Goal: Information Seeking & Learning: Learn about a topic

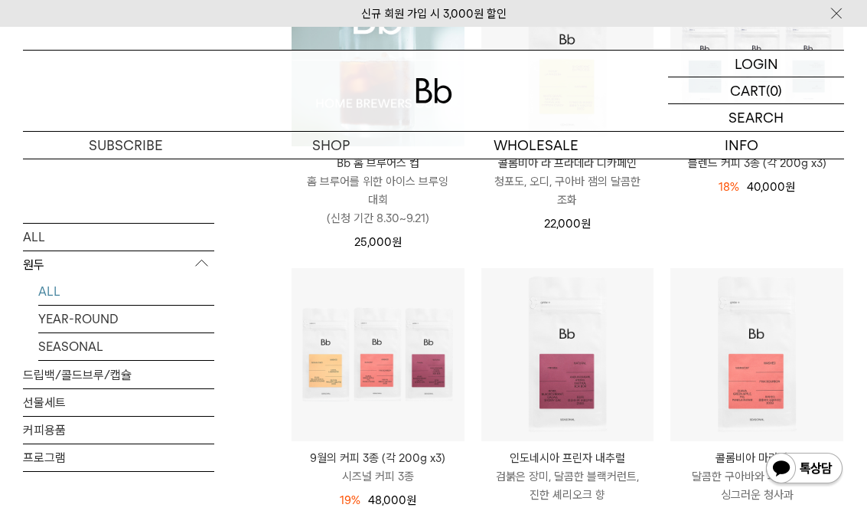
scroll to position [553, 0]
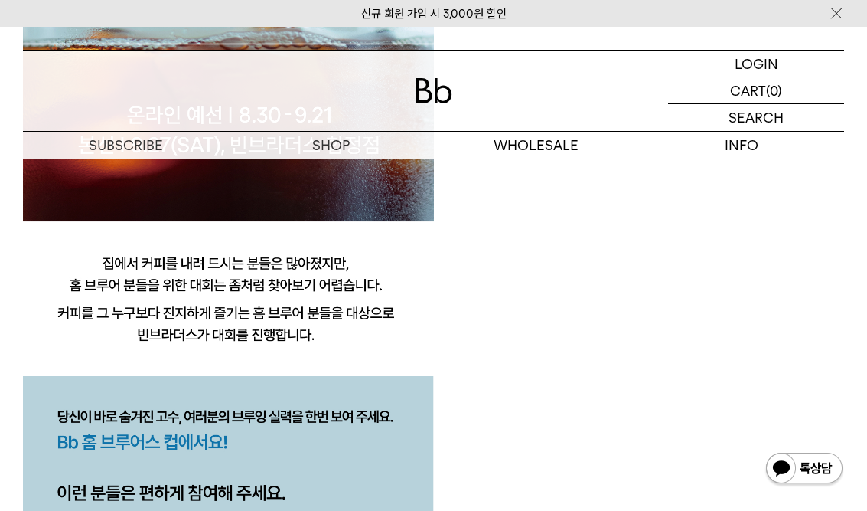
scroll to position [1566, 0]
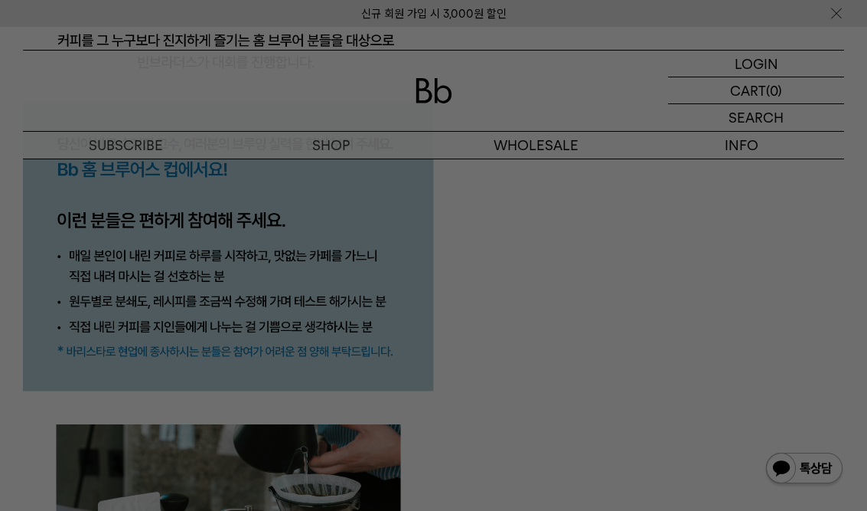
click at [49, 302] on div at bounding box center [433, 255] width 867 height 511
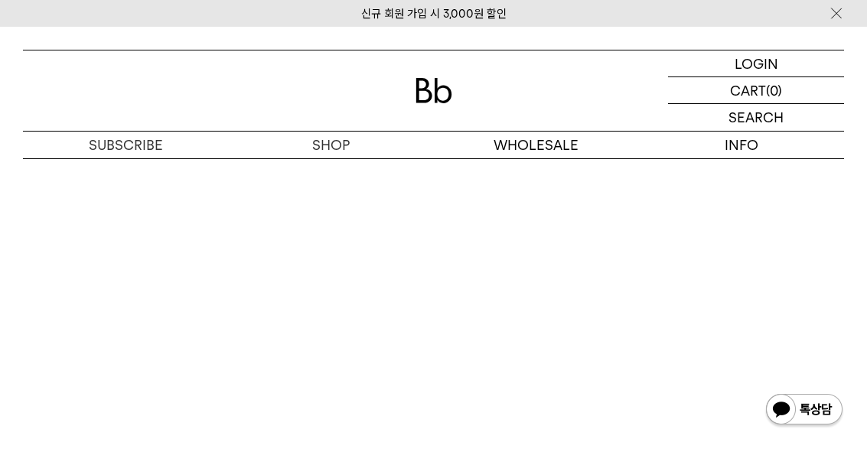
scroll to position [7053, 0]
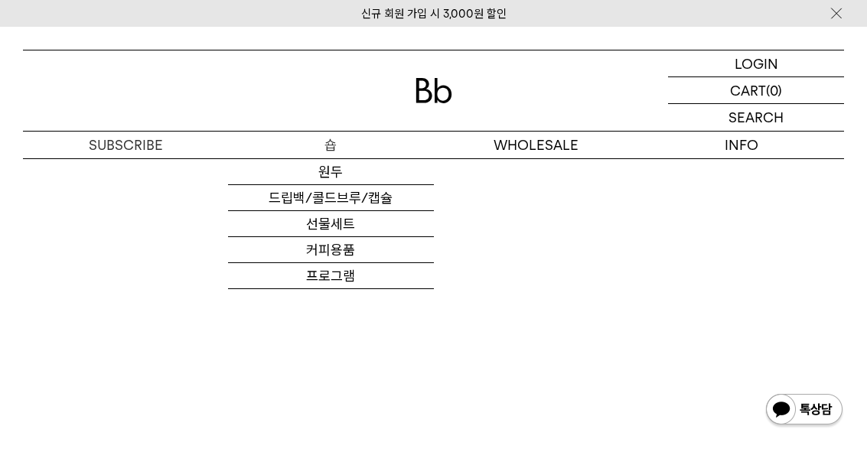
click at [253, 170] on link "원두" at bounding box center [330, 172] width 205 height 26
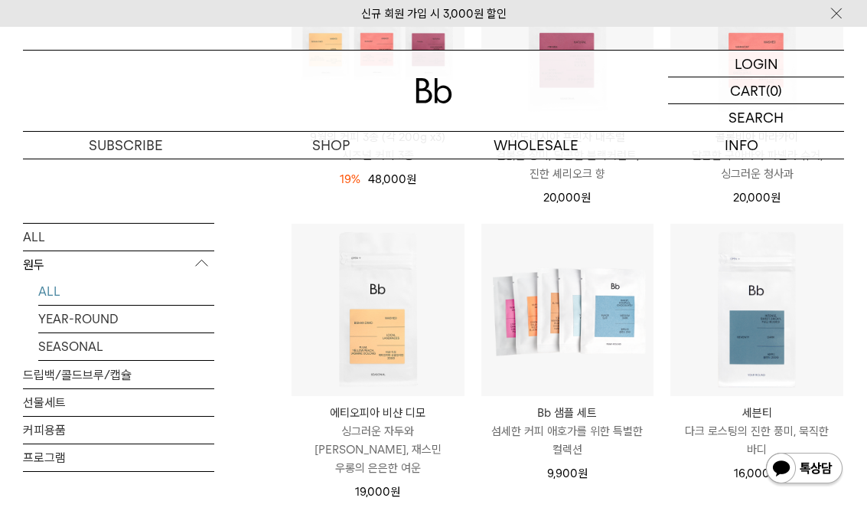
scroll to position [709, 0]
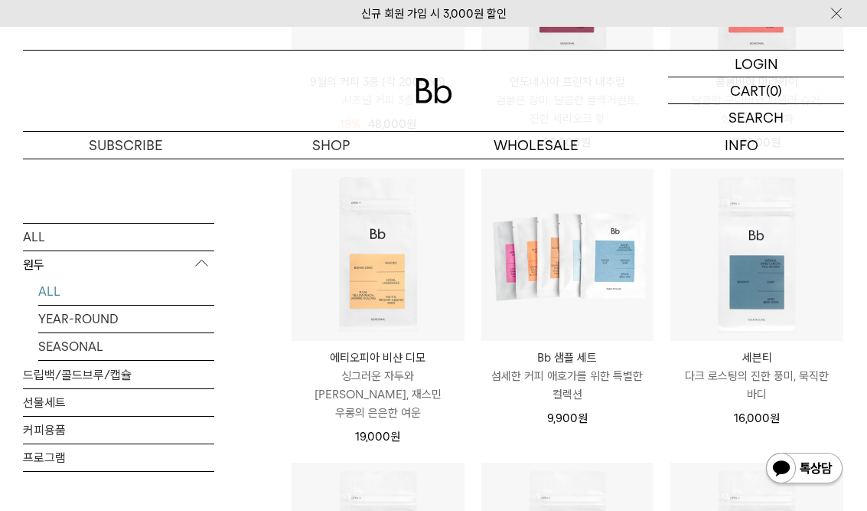
click at [361, 401] on p "싱그러운 자두와 [PERSON_NAME], 재스민 우롱의 은은한 여운" at bounding box center [378, 394] width 173 height 55
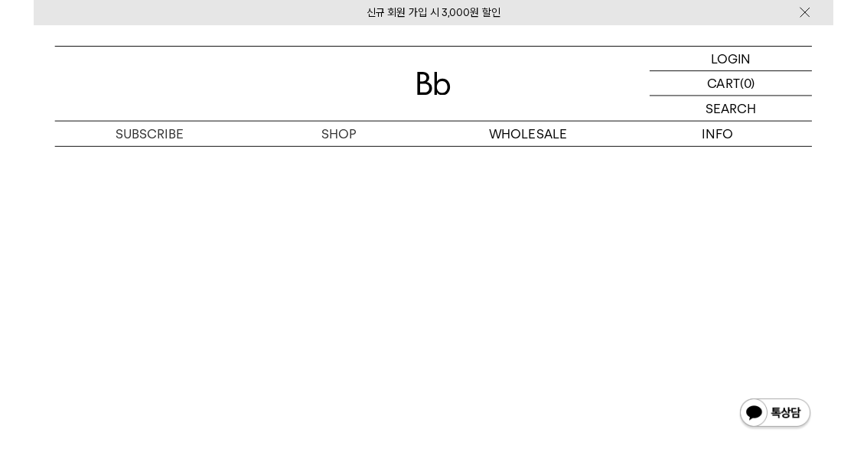
scroll to position [3581, 0]
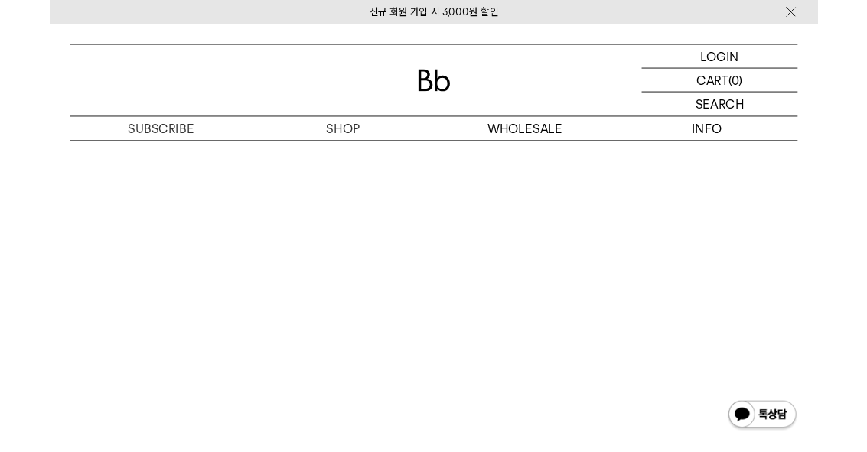
scroll to position [3200, 0]
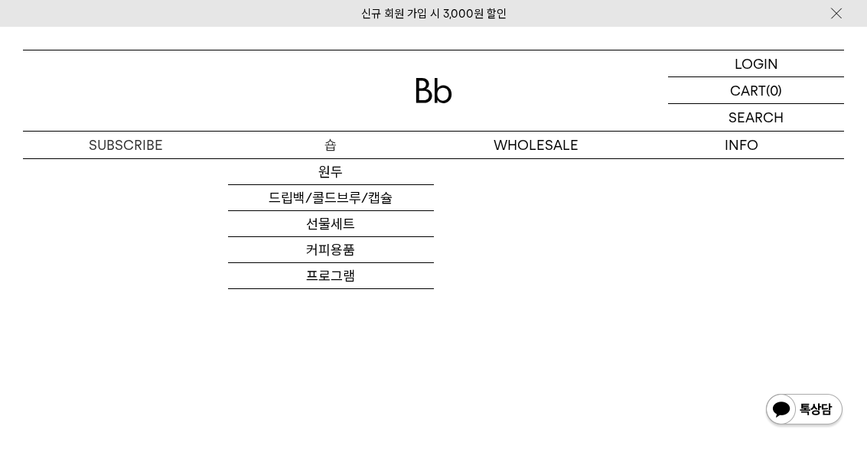
click at [266, 178] on link "원두" at bounding box center [330, 172] width 205 height 26
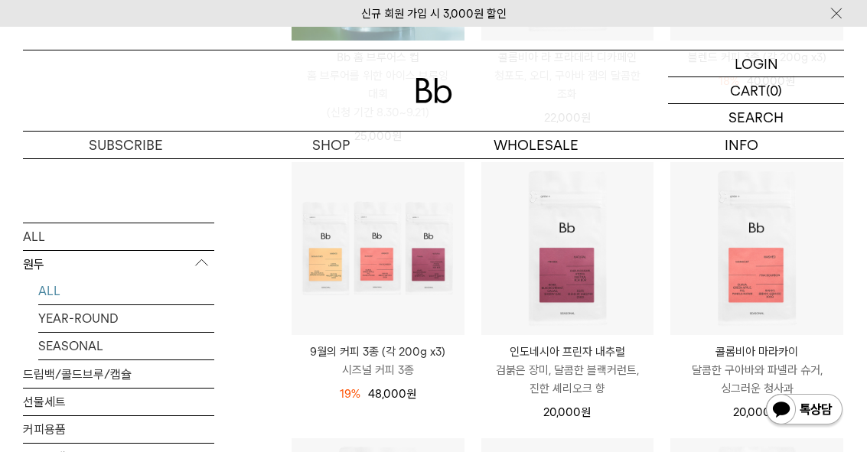
scroll to position [437, 0]
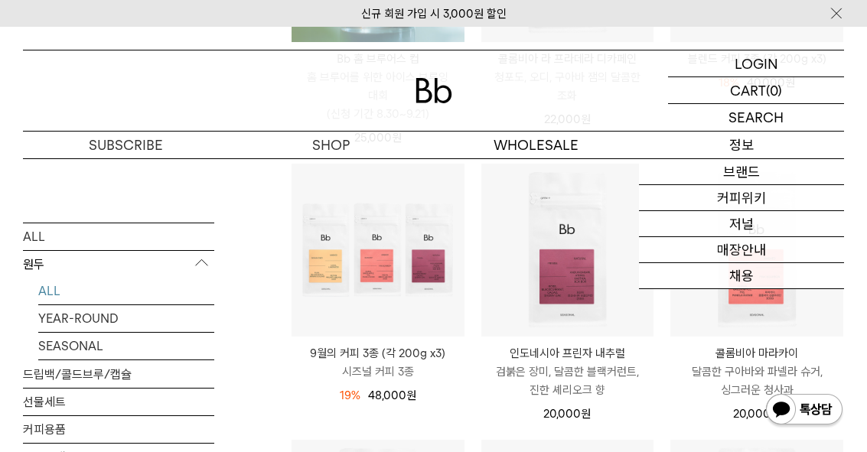
click at [687, 201] on link "커피위키" at bounding box center [741, 198] width 205 height 26
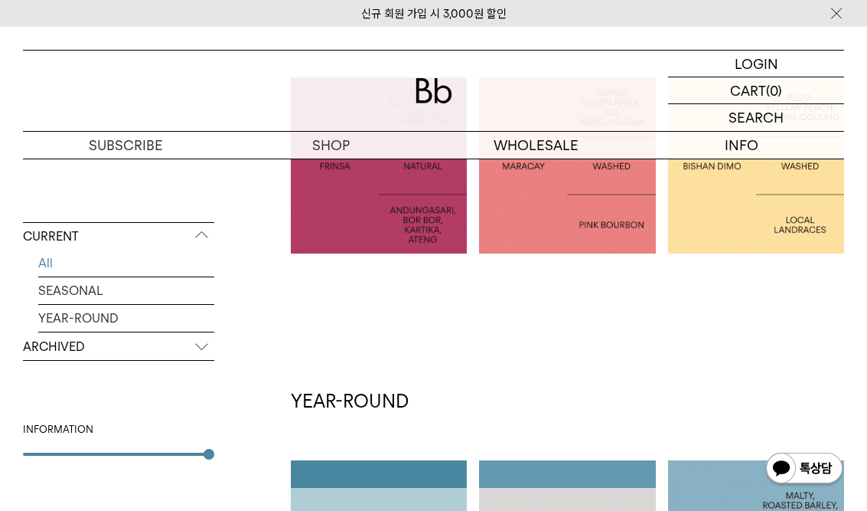
scroll to position [433, 0]
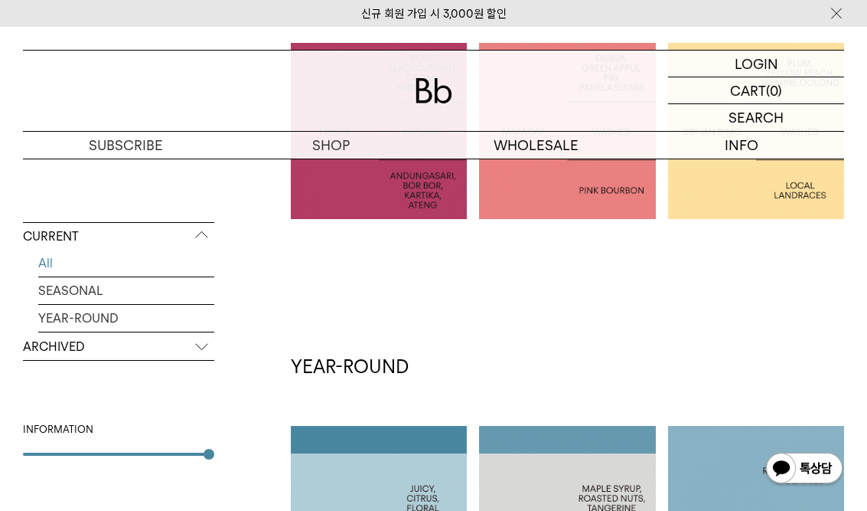
click at [47, 348] on p "ARCHIVED" at bounding box center [118, 347] width 191 height 28
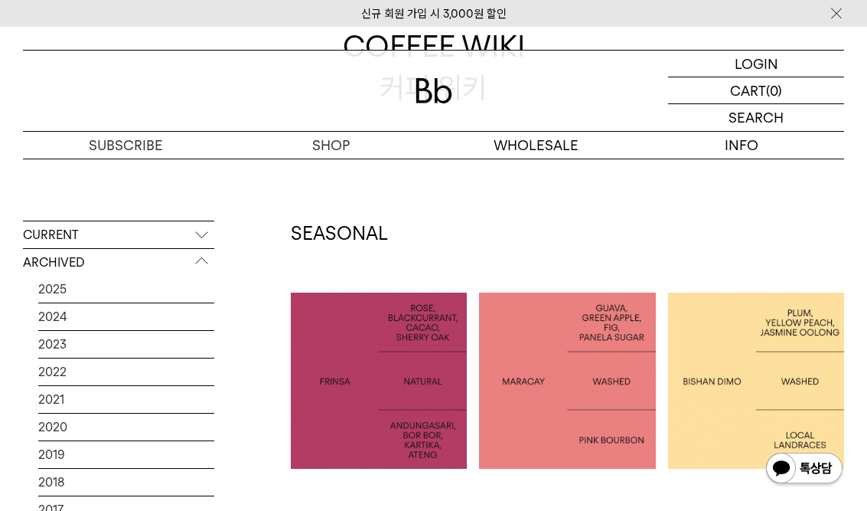
scroll to position [198, 0]
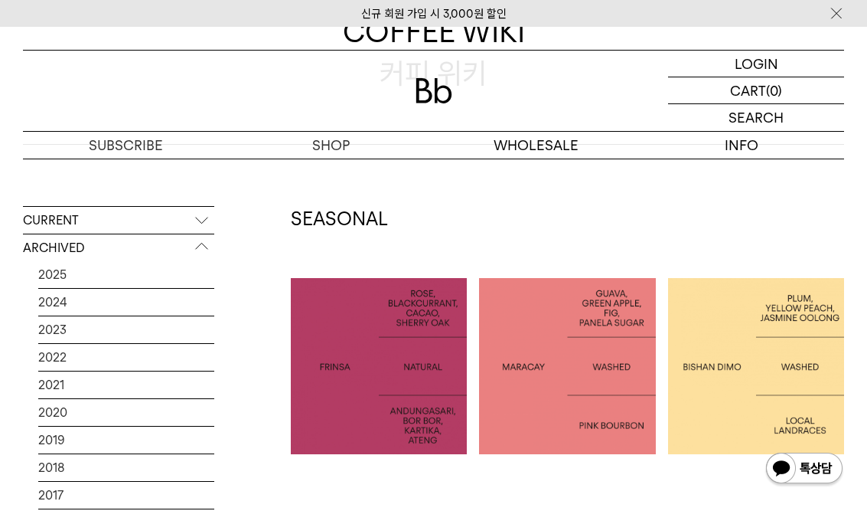
click at [306, 347] on p "INDONESIA FRINSA NATURAL" at bounding box center [379, 365] width 176 height 41
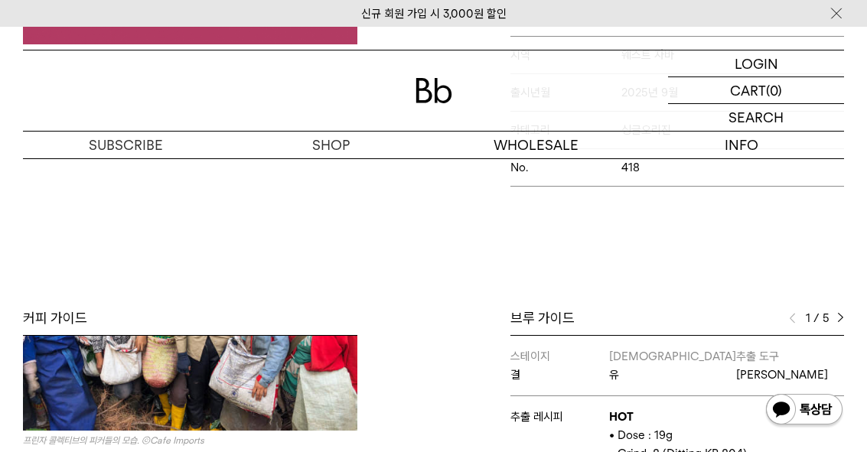
scroll to position [501, 0]
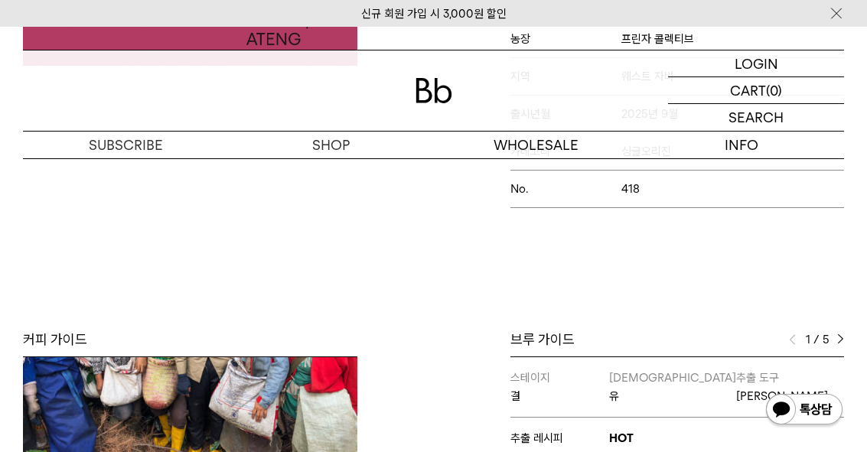
click at [832, 338] on div "1 / 5" at bounding box center [816, 340] width 55 height 18
click at [831, 349] on div "1 / 5" at bounding box center [816, 340] width 55 height 18
click at [831, 337] on div "Bb의 커피 ALL SEASONAL YEAR-ROUND AUCTION SERIES ARCHIVE 2023 2022 2021 2020 2019 …" at bounding box center [433, 295] width 867 height 1126
click at [827, 349] on span "5" at bounding box center [826, 340] width 7 height 18
click at [833, 348] on div "1 / 5" at bounding box center [816, 340] width 55 height 18
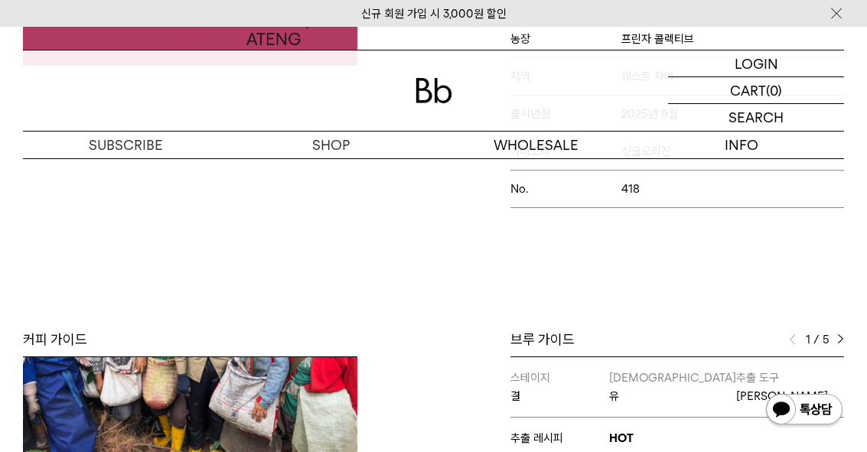
click at [821, 345] on div "1 / 5" at bounding box center [816, 340] width 55 height 18
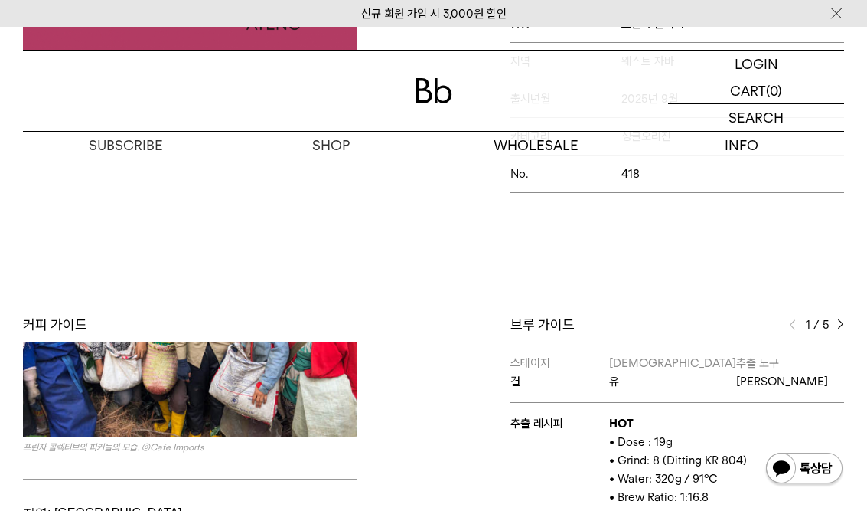
scroll to position [580, 0]
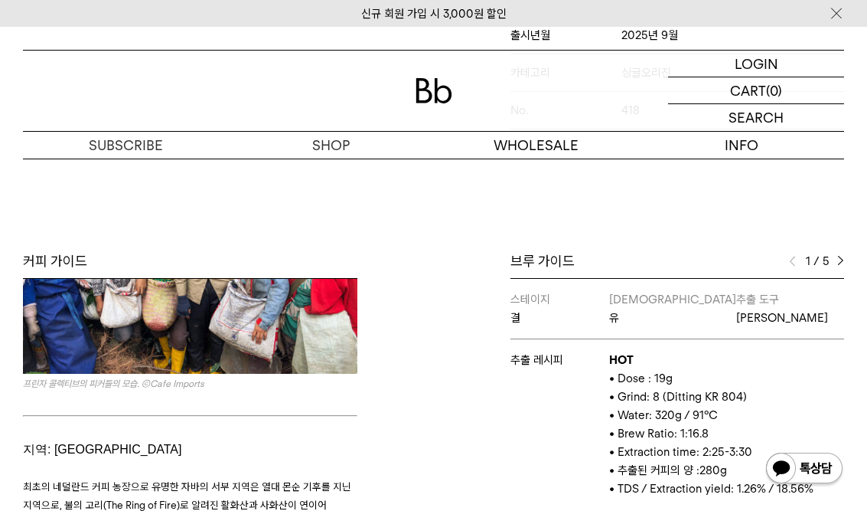
click at [831, 265] on div "1 / 5" at bounding box center [816, 261] width 55 height 18
click at [838, 266] on img at bounding box center [841, 261] width 7 height 11
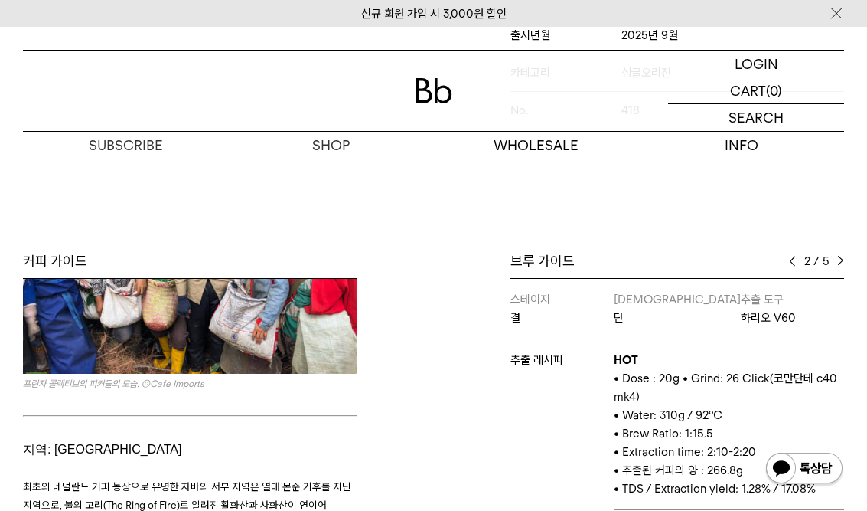
click at [815, 270] on span "/" at bounding box center [817, 261] width 6 height 18
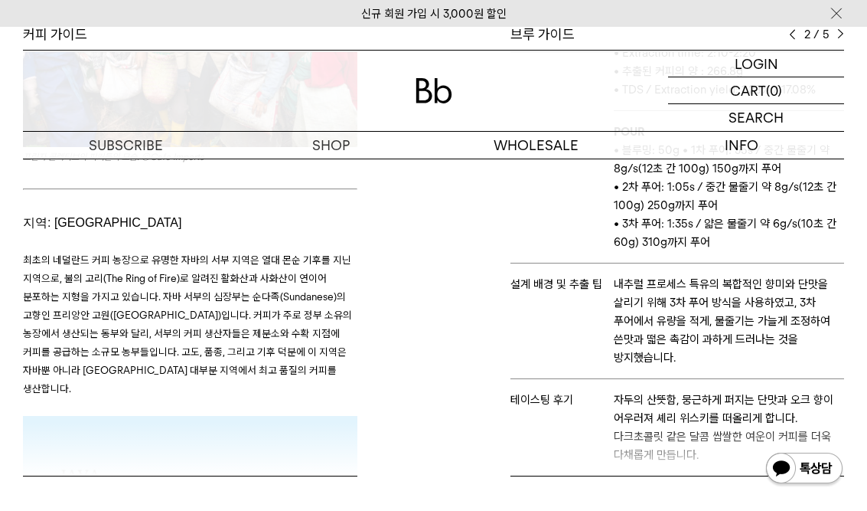
scroll to position [808, 0]
